Goal: Transaction & Acquisition: Subscribe to service/newsletter

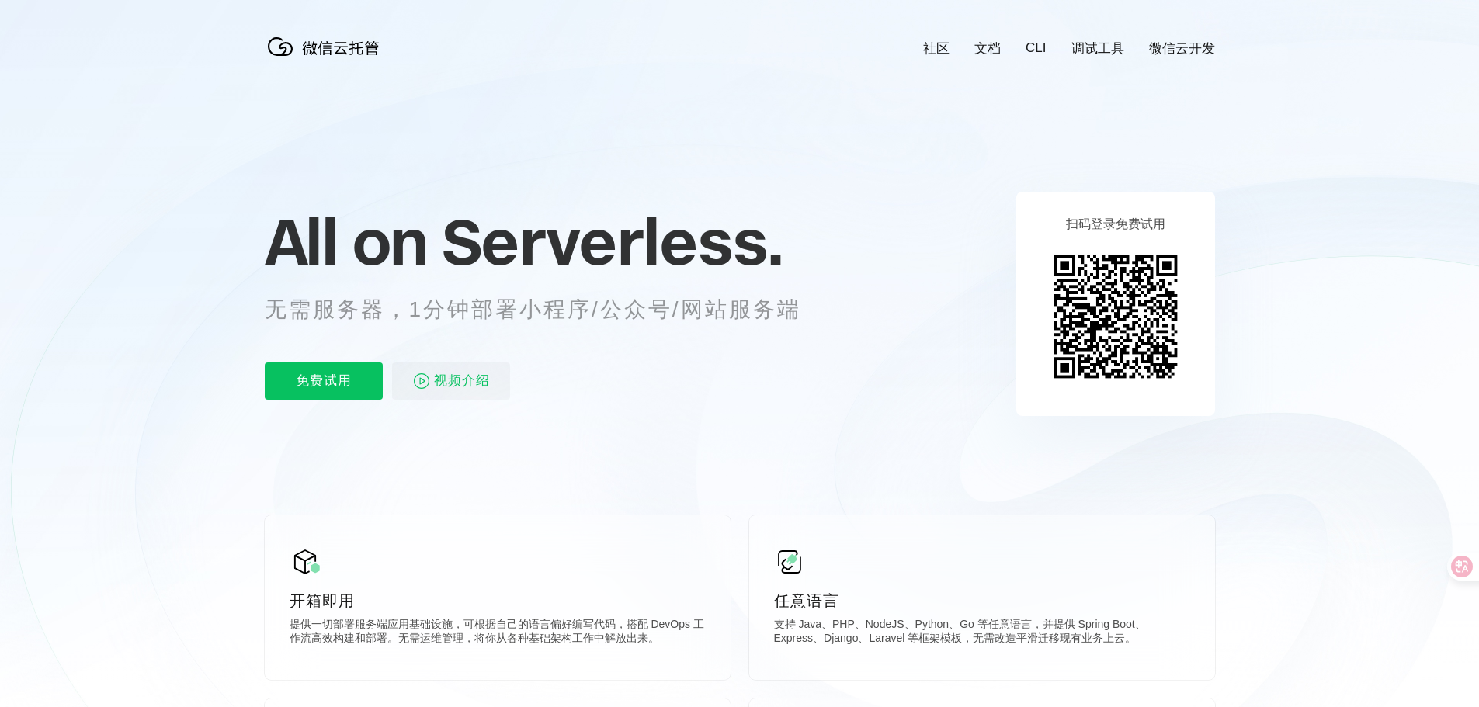
click at [1009, 40] on div "社区 文档 CLI 调试工具 微信云开发" at bounding box center [1056, 49] width 316 height 18
click at [999, 45] on link "文档" at bounding box center [988, 49] width 26 height 18
click at [1192, 50] on link "微信云开发" at bounding box center [1182, 49] width 66 height 18
click at [321, 378] on p "免费试用" at bounding box center [324, 381] width 118 height 37
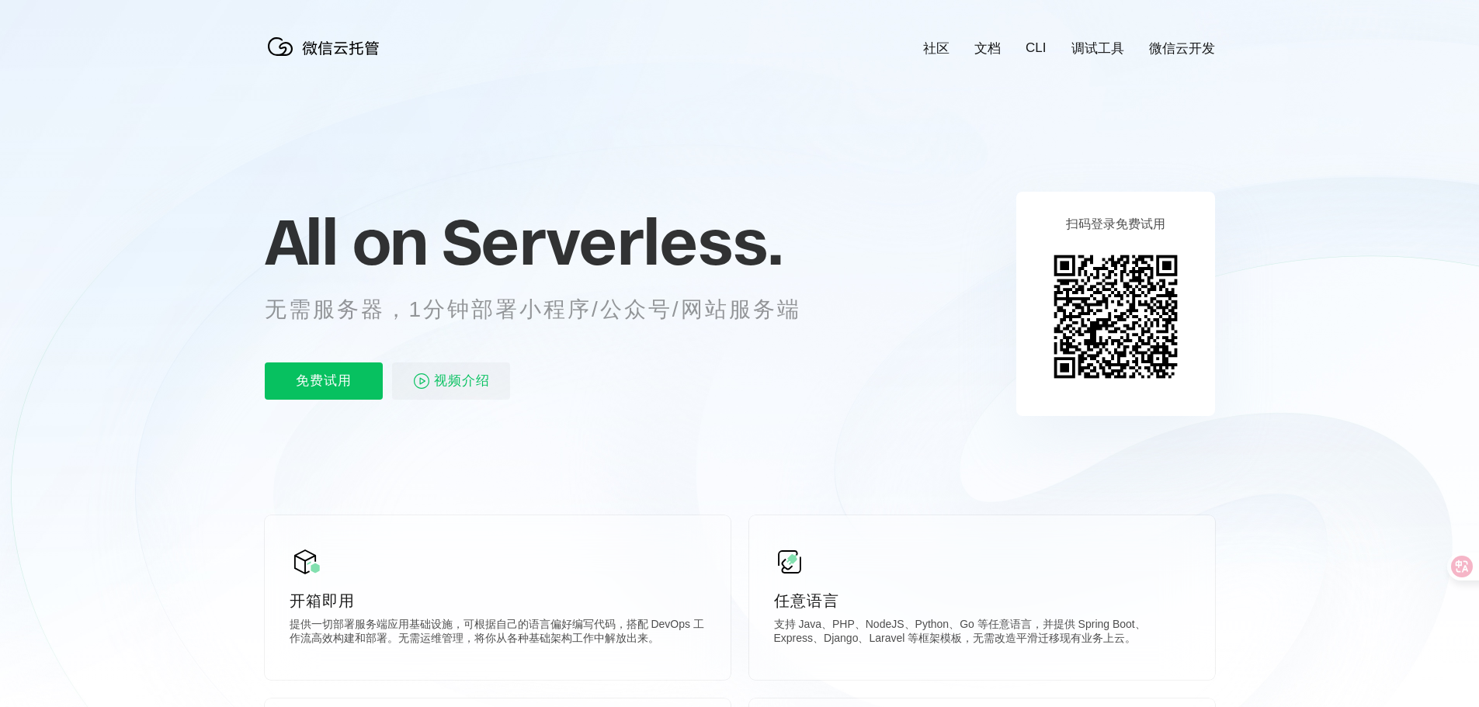
scroll to position [0, 2761]
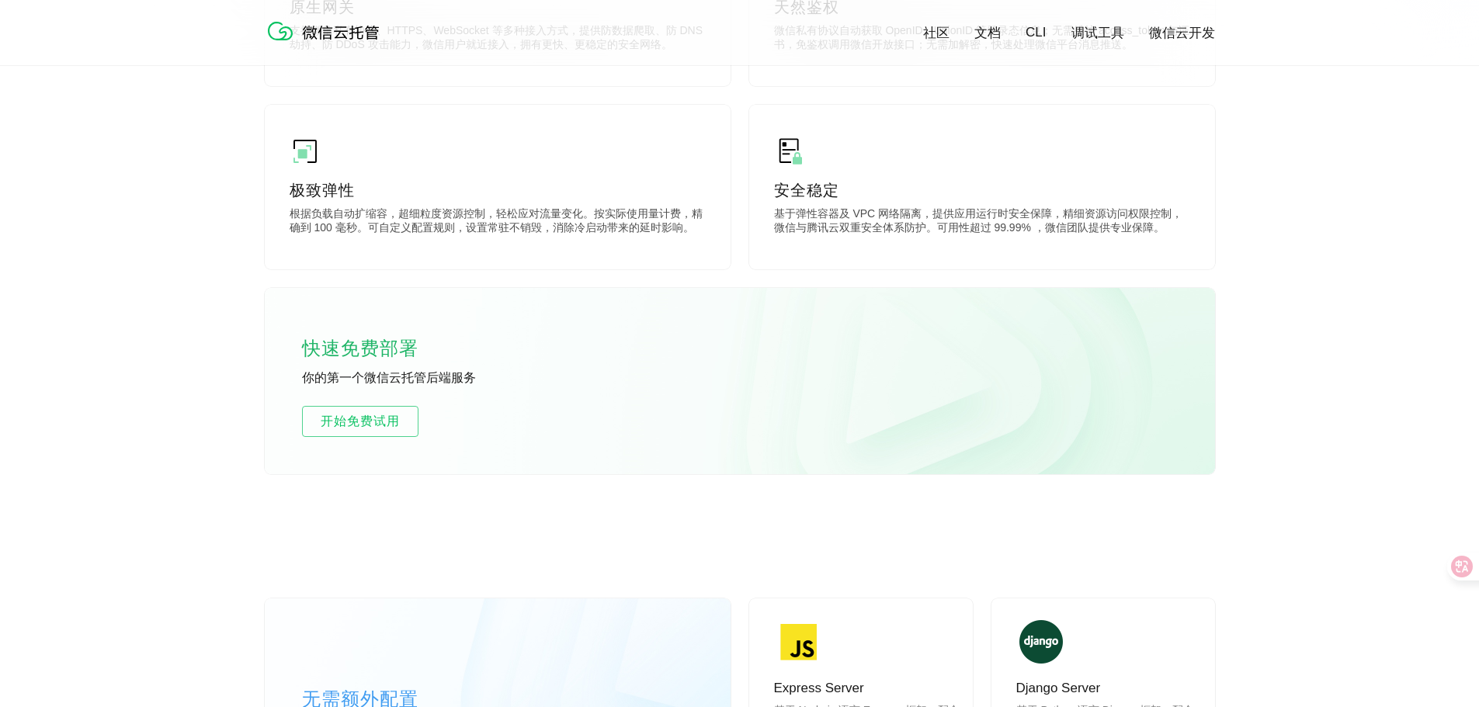
scroll to position [777, 0]
click at [404, 421] on span "开始免费试用" at bounding box center [360, 419] width 115 height 19
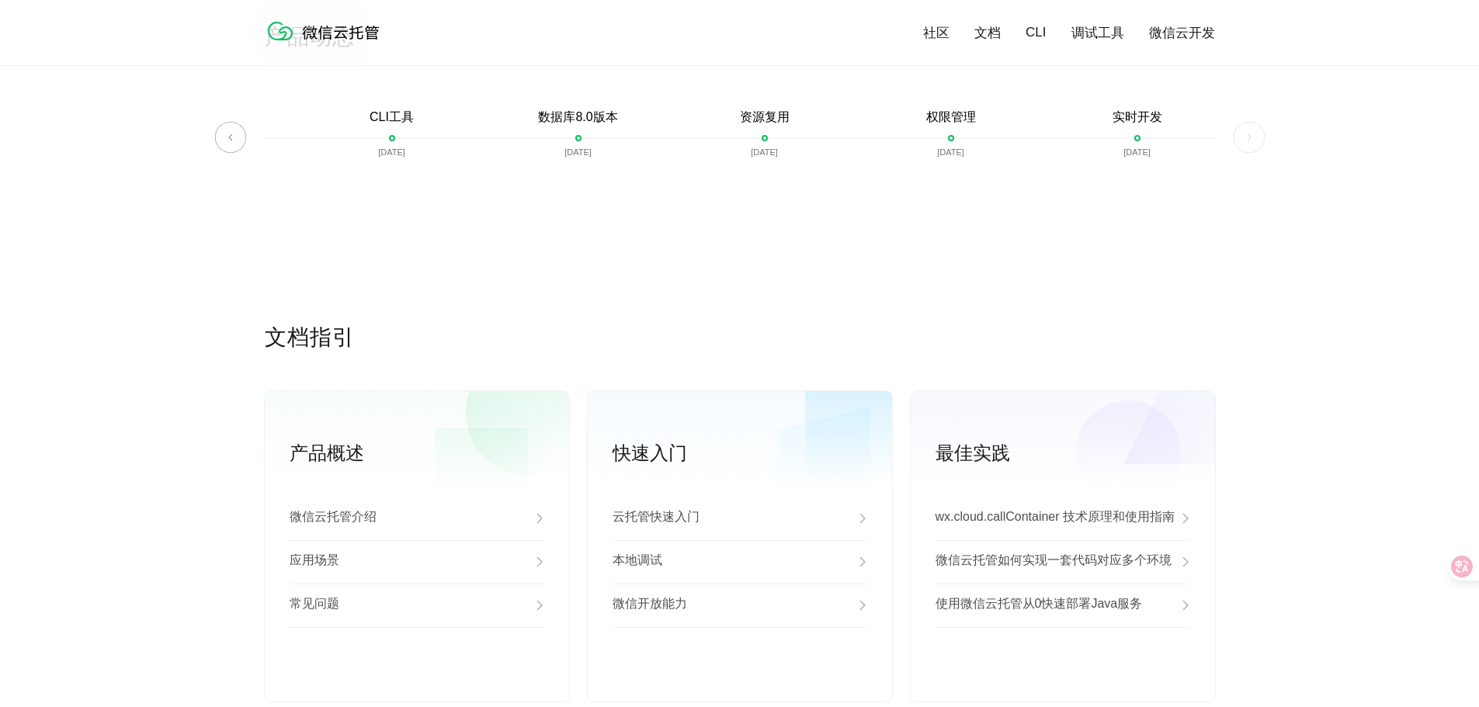
scroll to position [3778, 0]
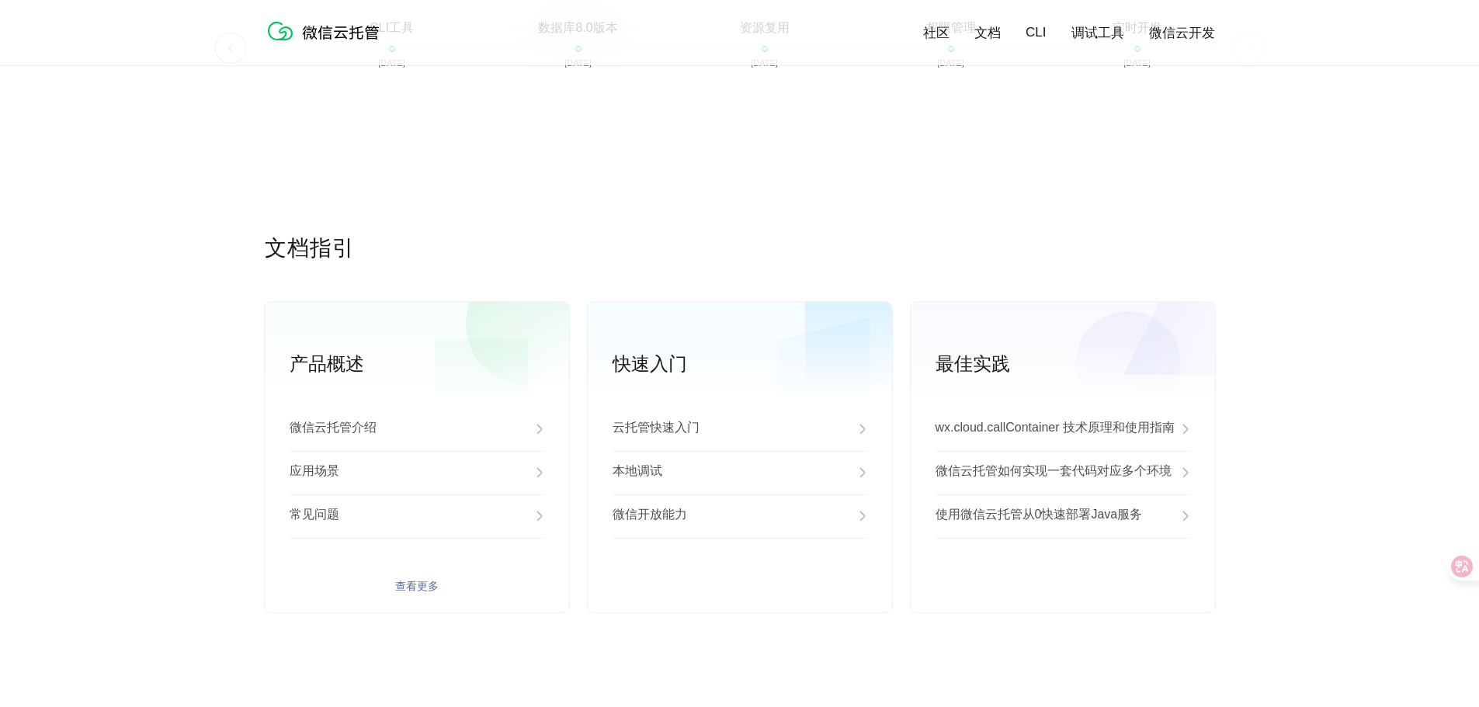
click at [506, 475] on div "应用场景" at bounding box center [417, 472] width 255 height 43
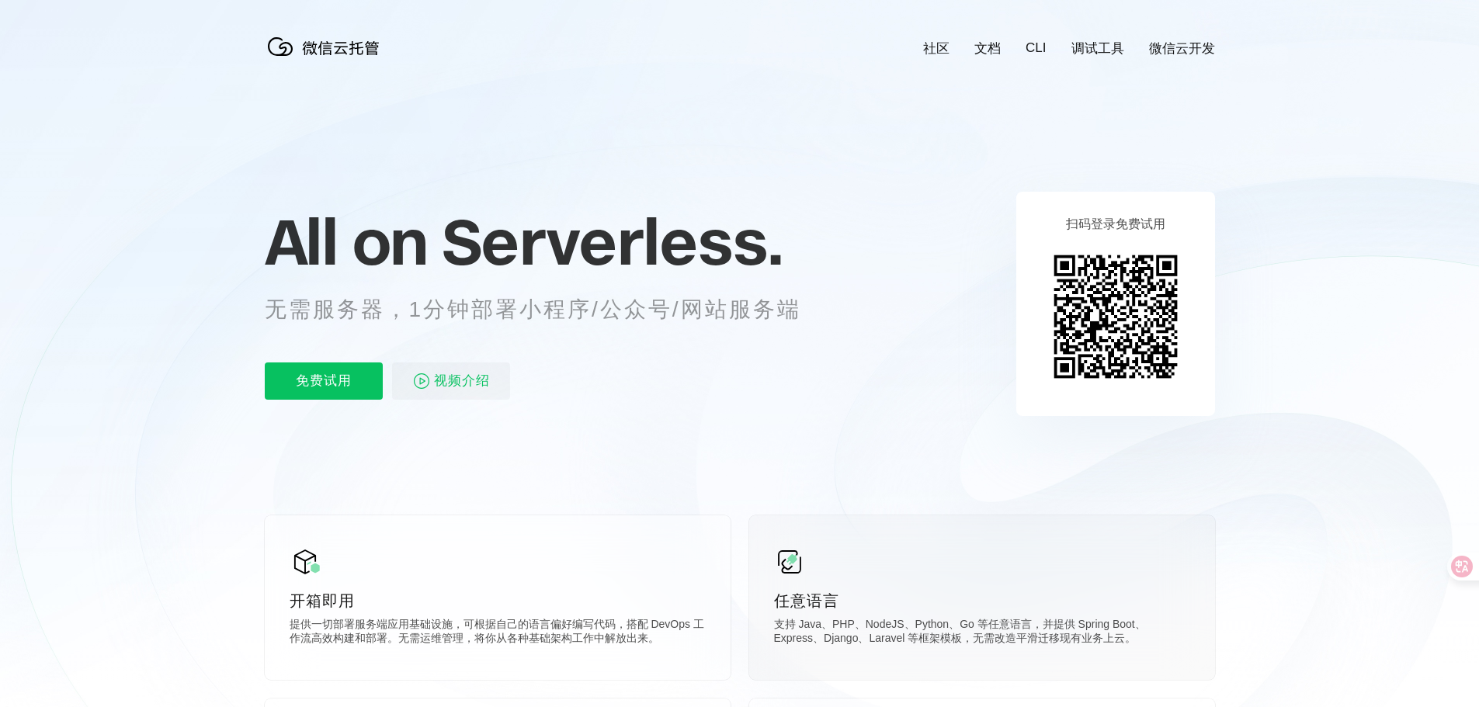
click at [930, 567] on div "任意语言 支持 Java、PHP、NodeJS、Python、Go 等任意语言，并提供 Spring Boot、Express、Django、Laravel …" at bounding box center [982, 598] width 466 height 165
click at [303, 369] on p "免费试用" at bounding box center [324, 381] width 118 height 37
